Goal: Check status

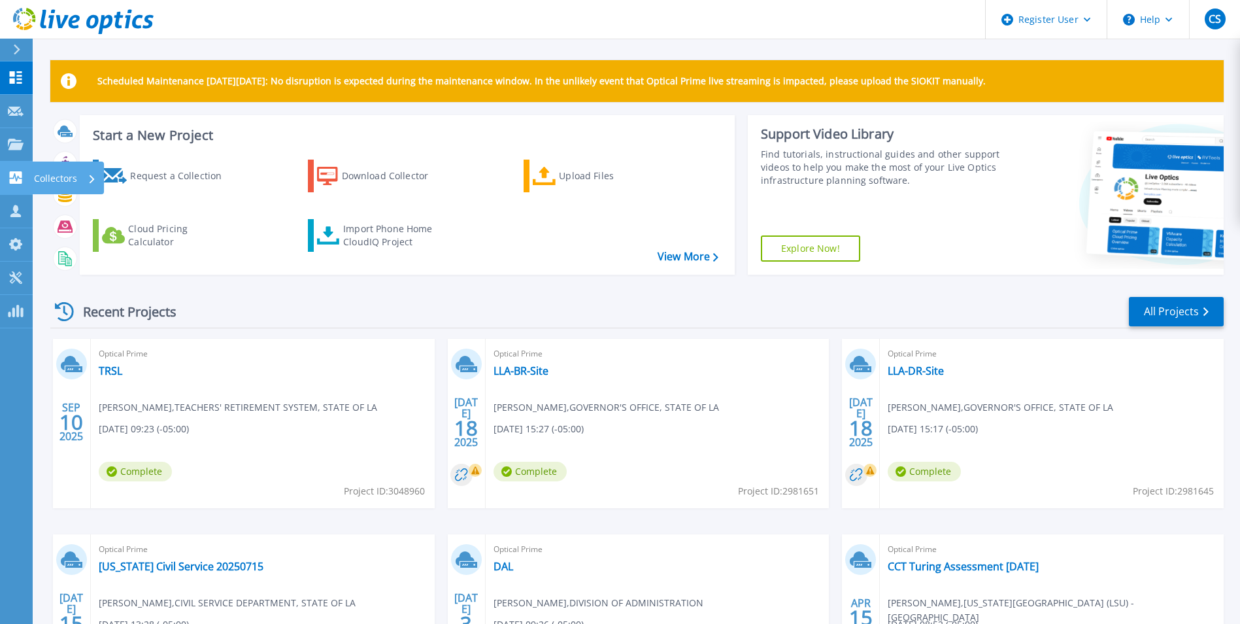
click at [22, 175] on icon at bounding box center [16, 177] width 16 height 12
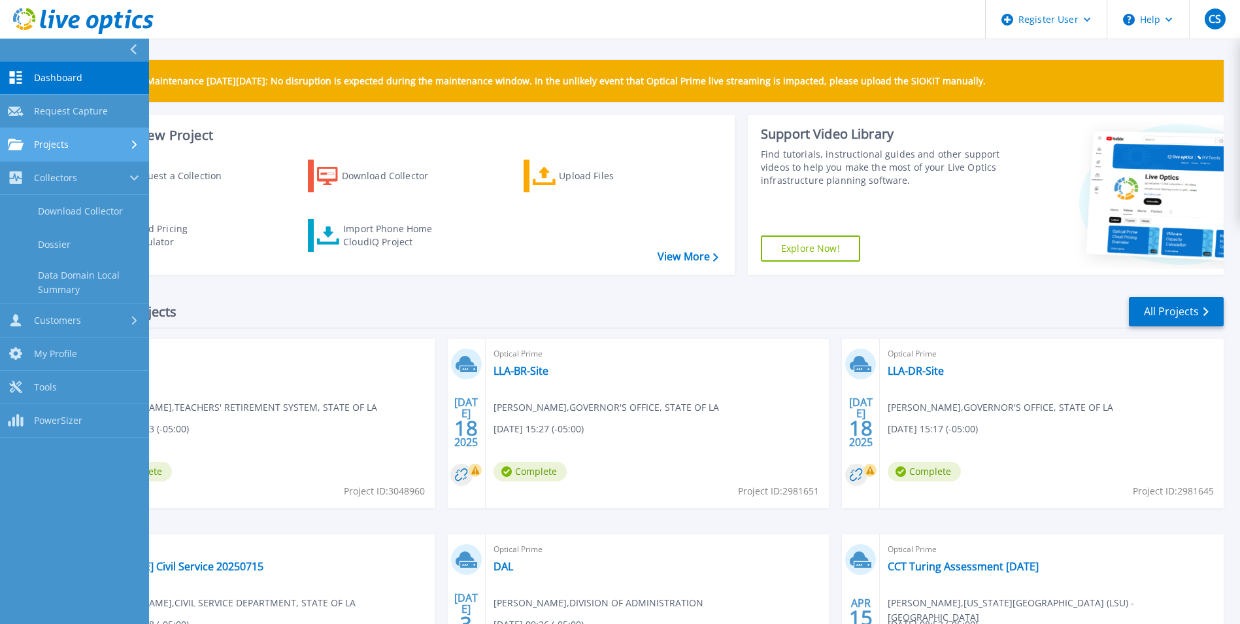
click at [22, 146] on icon at bounding box center [16, 144] width 16 height 11
click at [47, 175] on link "Search Projects" at bounding box center [74, 177] width 149 height 33
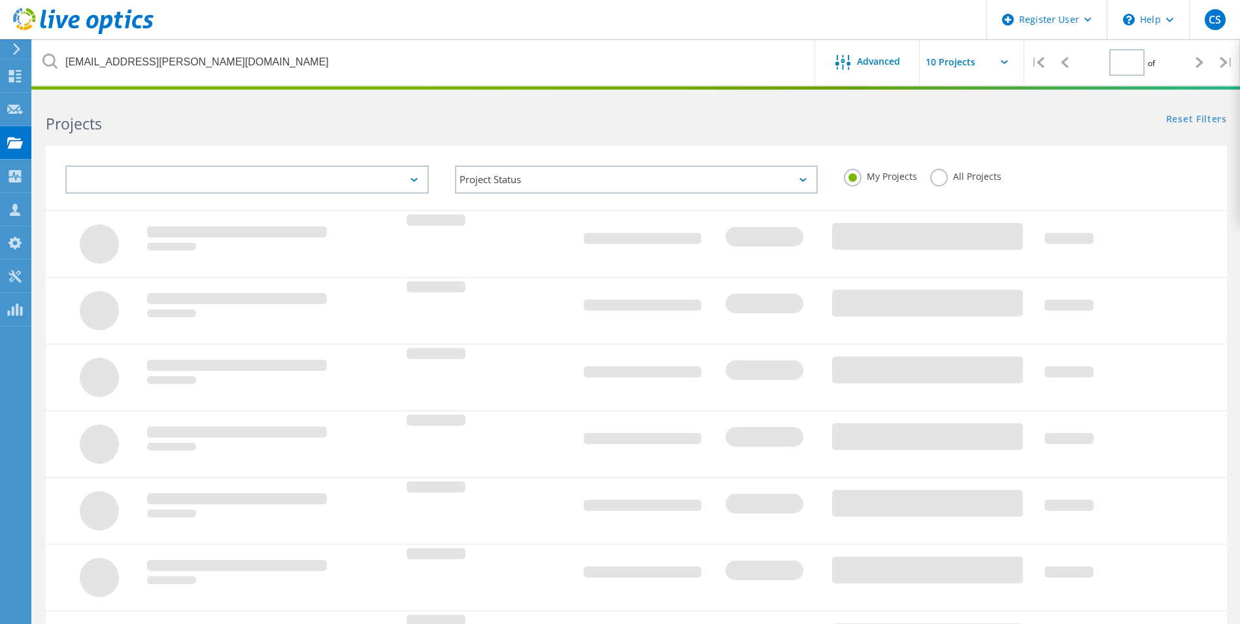
type input "1"
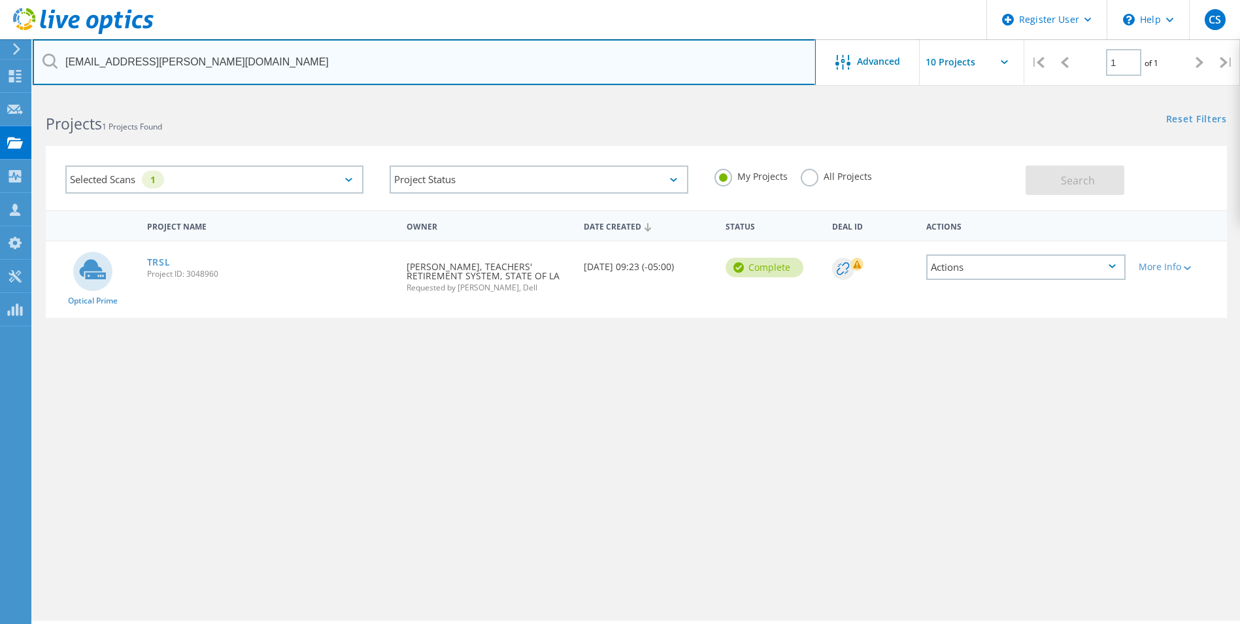
drag, startPoint x: 189, startPoint y: 58, endPoint x: 55, endPoint y: 58, distance: 134.0
click at [55, 58] on div "[EMAIL_ADDRESS][PERSON_NAME][DOMAIN_NAME]" at bounding box center [424, 62] width 782 height 46
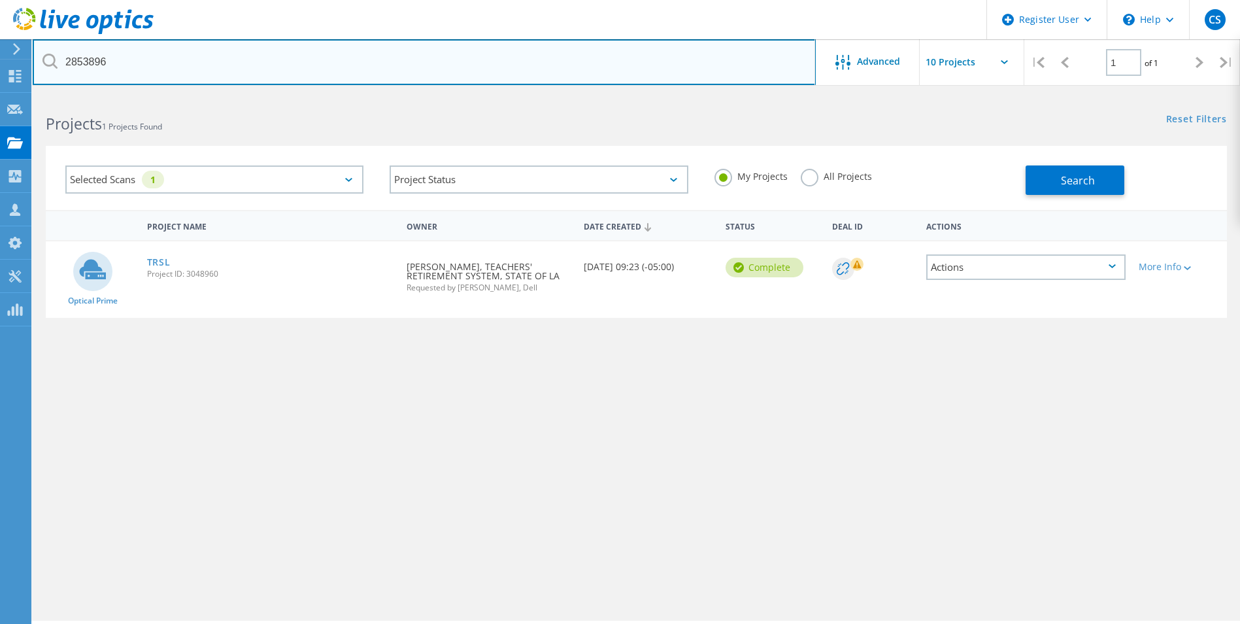
type input "2853896"
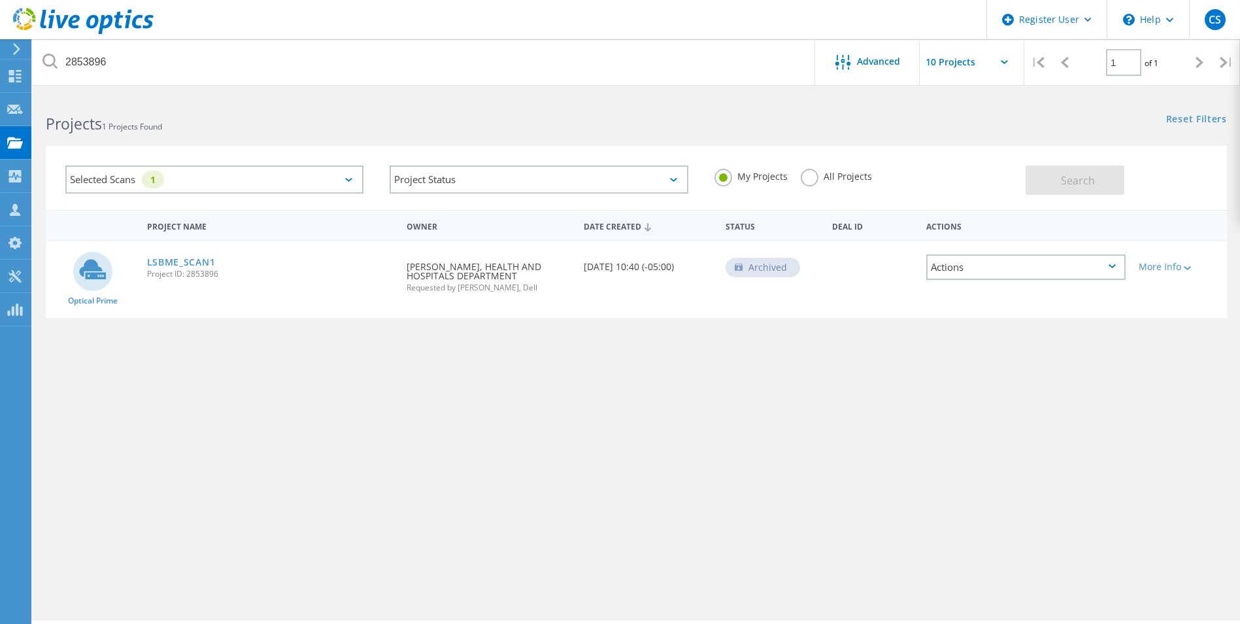
click at [969, 270] on div "Actions" at bounding box center [1025, 266] width 199 height 25
click at [973, 305] on div "Restore" at bounding box center [1025, 307] width 197 height 20
click at [190, 261] on link "LSBME_SCAN1" at bounding box center [181, 262] width 69 height 9
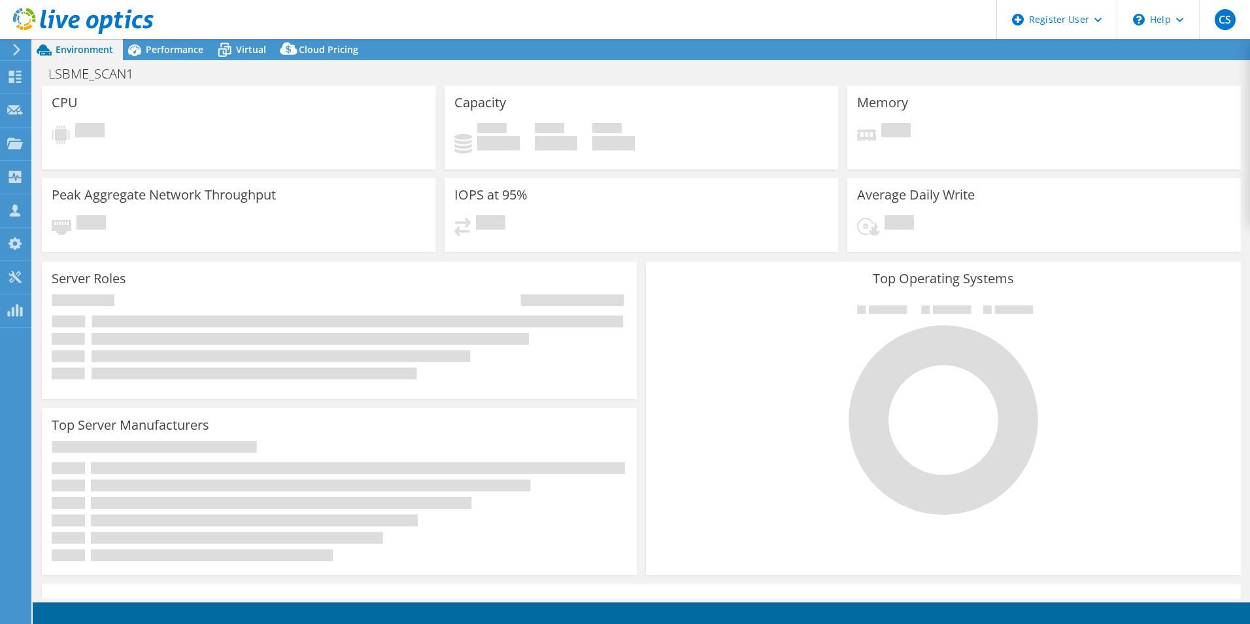
select select "USD"
